Goal: Find specific page/section: Find specific page/section

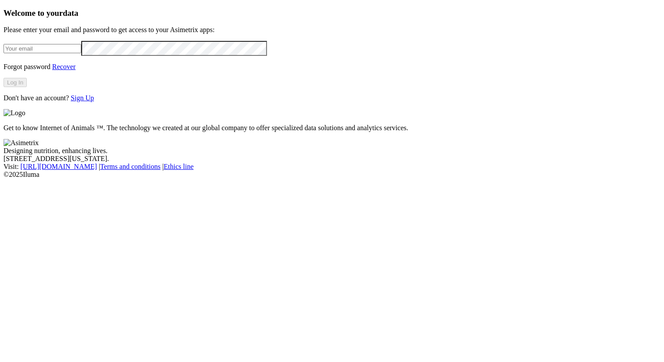
click at [81, 53] on input "email" at bounding box center [43, 48] width 78 height 9
click at [4, 178] on com-1password-button at bounding box center [4, 178] width 0 height 0
type input "[PERSON_NAME][EMAIL_ADDRESS][PERSON_NAME][PERSON_NAME][DOMAIN_NAME]"
click at [27, 87] on button "Log In" at bounding box center [15, 82] width 23 height 9
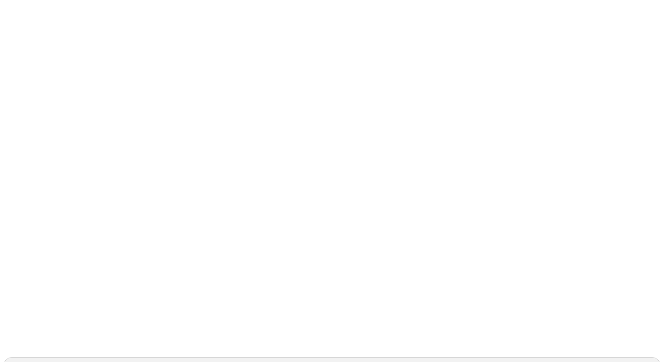
click at [77, 361] on div "ACONDESA-CERDOS" at bounding box center [42, 365] width 69 height 8
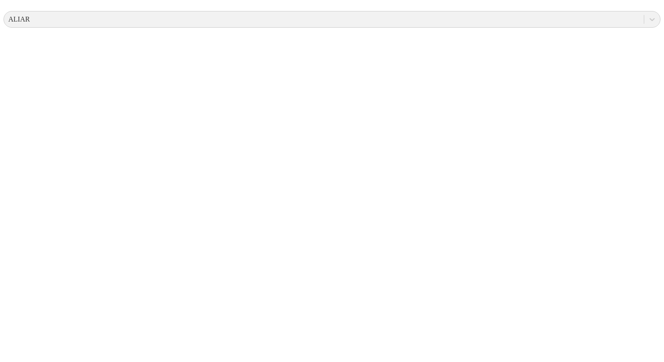
scroll to position [53, 0]
